Goal: Navigation & Orientation: Find specific page/section

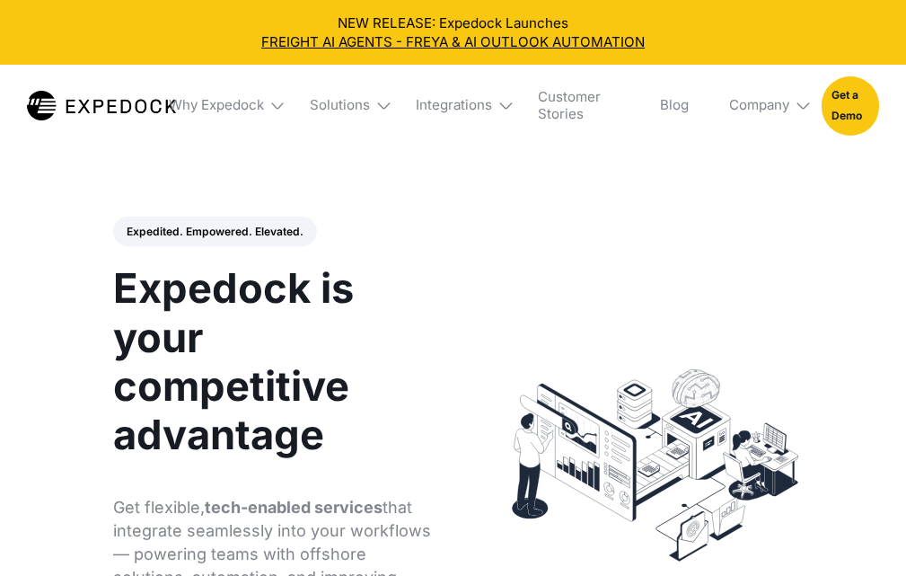
select select
click at [329, 104] on div "Solutions" at bounding box center [340, 105] width 60 height 17
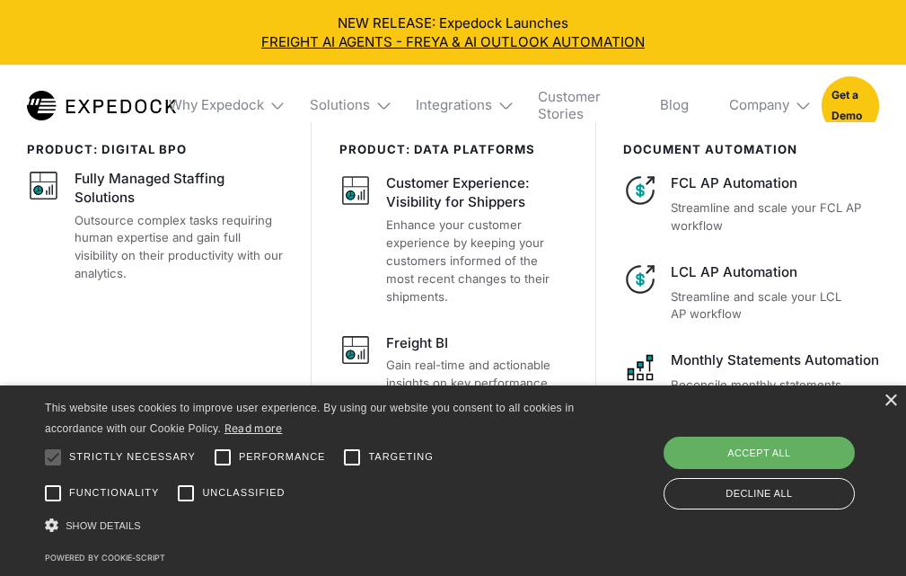
click at [794, 441] on div "Accept all" at bounding box center [759, 452] width 191 height 32
checkbox input "true"
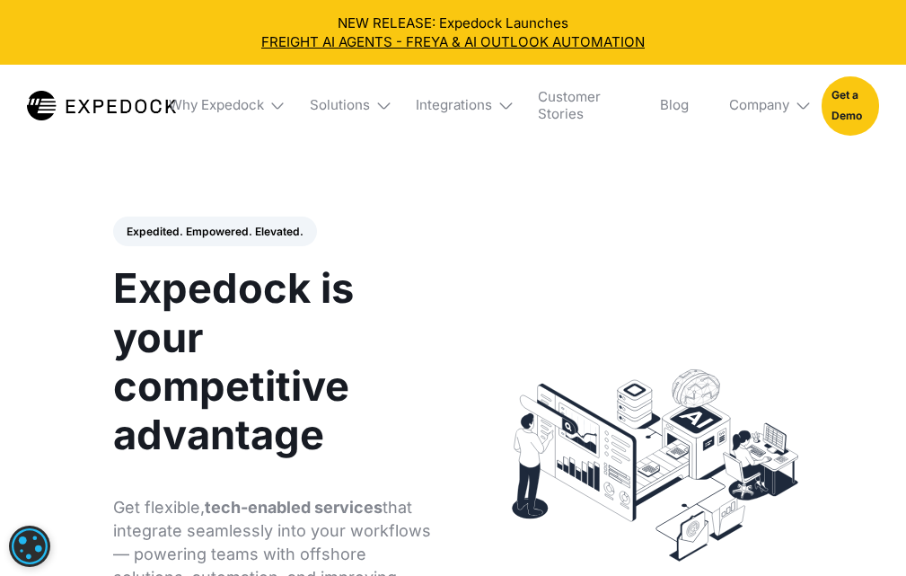
click at [368, 95] on div "Solutions" at bounding box center [342, 106] width 92 height 82
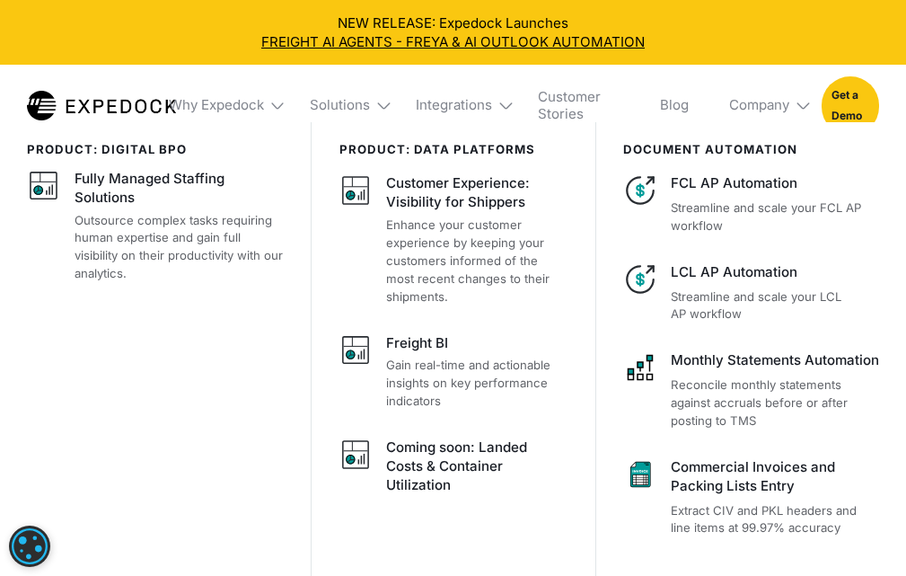
click at [222, 420] on div "product: digital bpo Fully Managed Staffing Solutions Outsource complex tasks r…" at bounding box center [169, 357] width 284 height 470
click at [769, 113] on div "Company" at bounding box center [759, 105] width 60 height 17
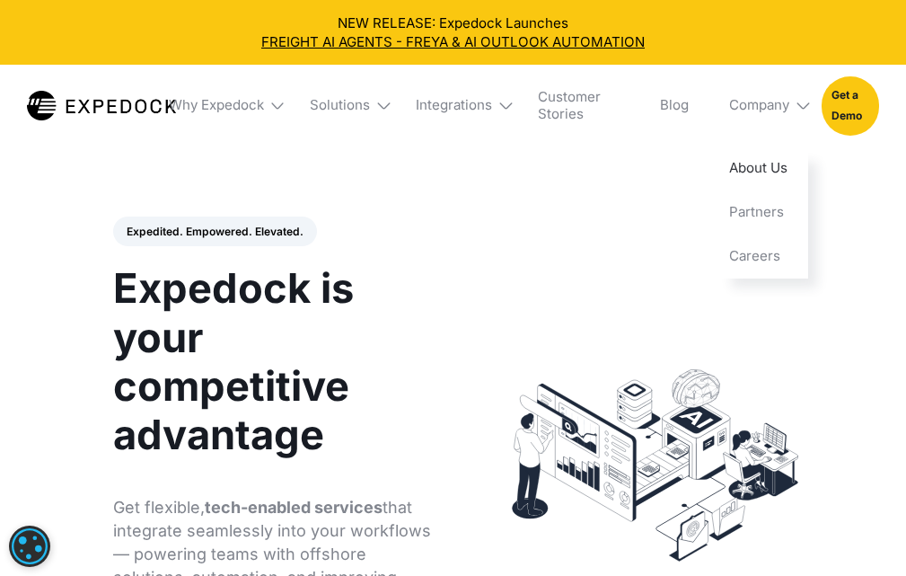
click at [759, 170] on link "About Us" at bounding box center [762, 168] width 92 height 44
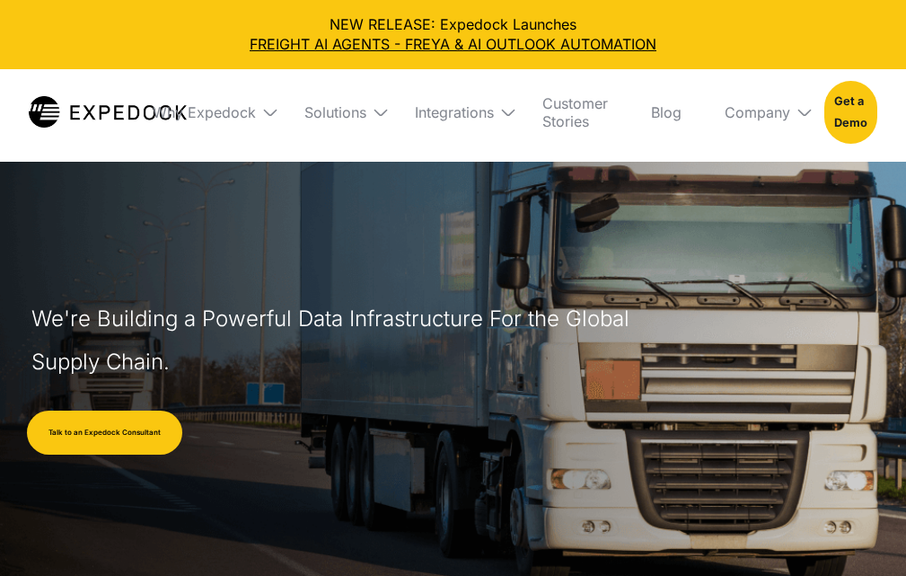
select select
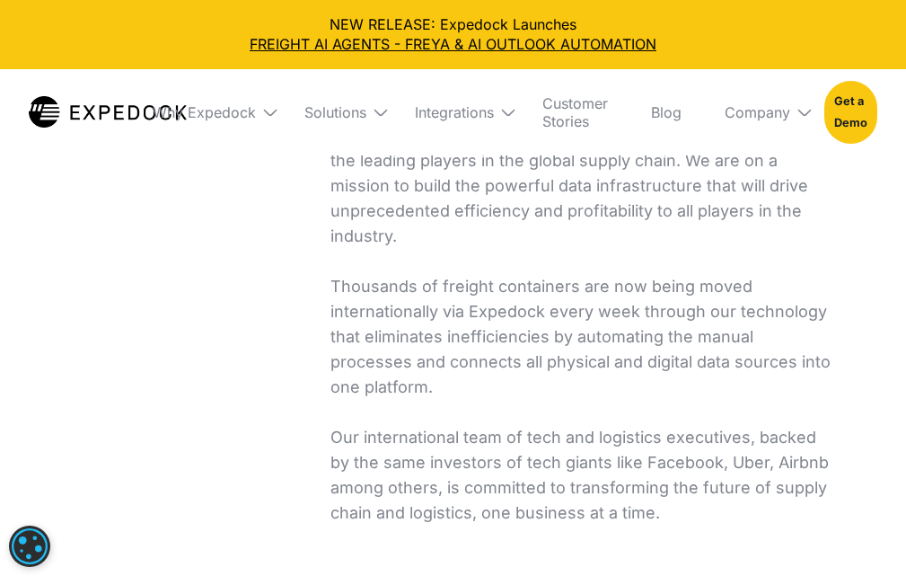
scroll to position [718, 0]
